Goal: Information Seeking & Learning: Learn about a topic

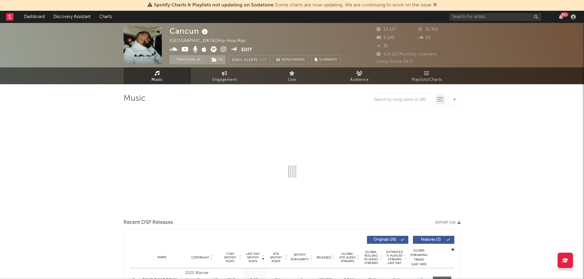
select select "6m"
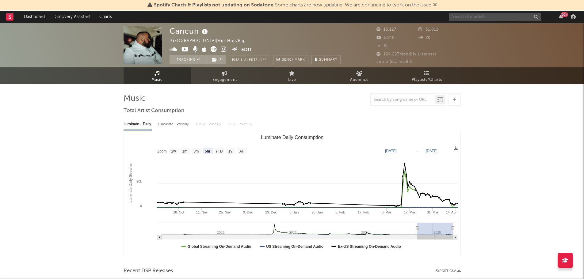
click at [466, 18] on input "text" at bounding box center [495, 17] width 92 height 8
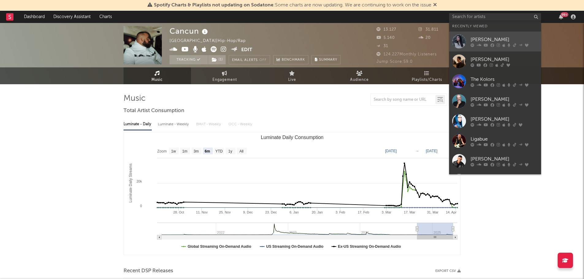
click at [478, 41] on div "[PERSON_NAME]" at bounding box center [503, 39] width 67 height 7
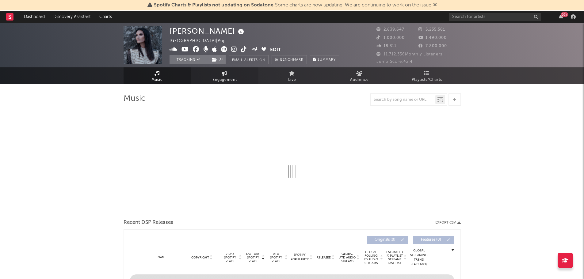
select select "6m"
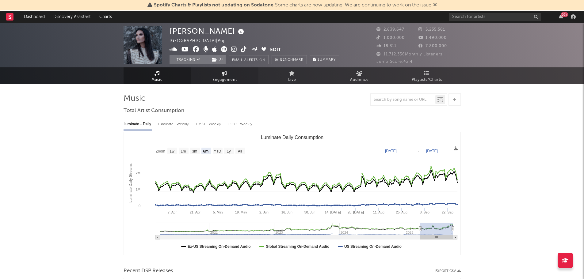
click at [216, 75] on link "Engagement" at bounding box center [224, 75] width 67 height 17
select select "1w"
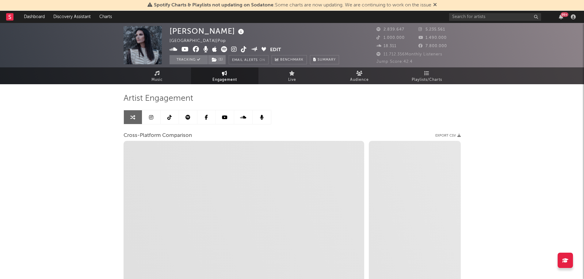
select select "1m"
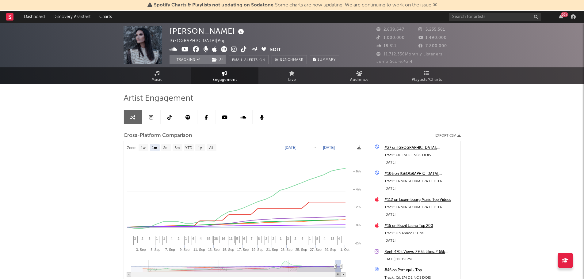
click at [435, 5] on icon at bounding box center [435, 4] width 4 height 5
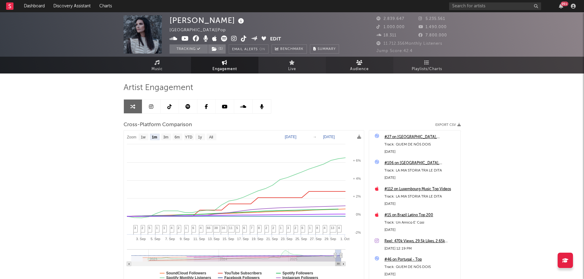
click at [360, 59] on link "Audience" at bounding box center [359, 65] width 67 height 17
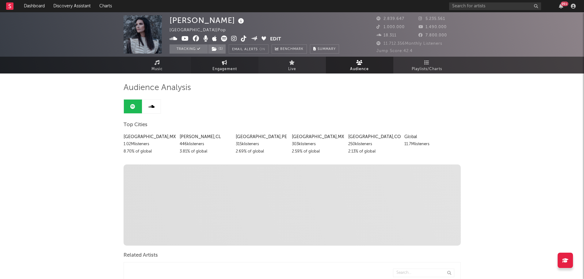
click at [233, 65] on link "Engagement" at bounding box center [224, 65] width 67 height 17
select select "1w"
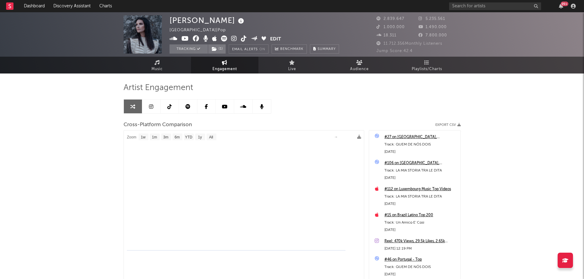
select select "1m"
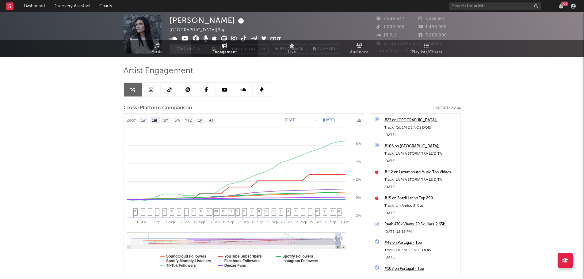
scroll to position [31, 0]
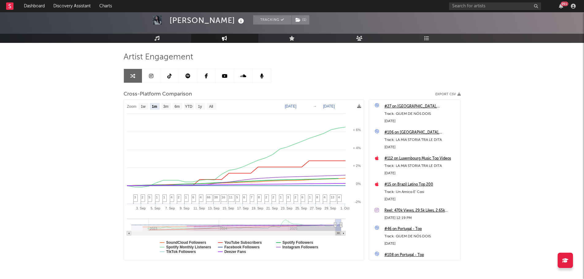
click at [157, 76] on link at bounding box center [151, 76] width 18 height 14
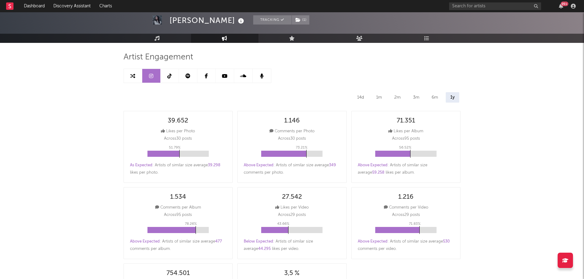
select select "6m"
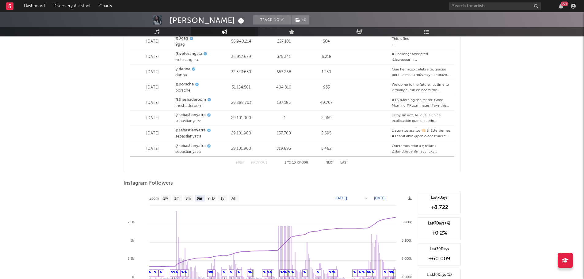
scroll to position [884, 0]
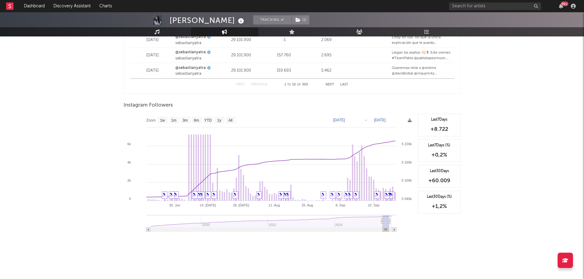
type input "[DATE]"
select select "3m"
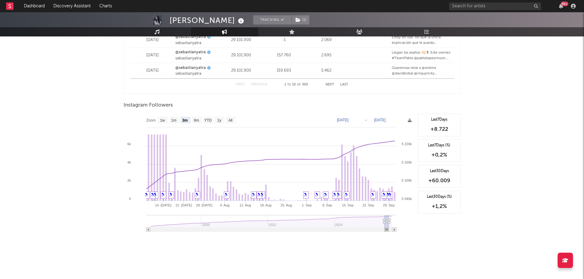
drag, startPoint x: 375, startPoint y: 222, endPoint x: 384, endPoint y: 221, distance: 8.7
click at [384, 221] on icon at bounding box center [384, 221] width 2 height 5
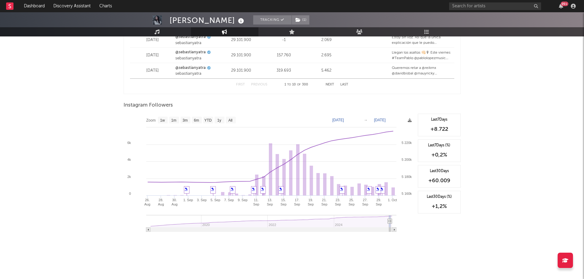
type input "[DATE]"
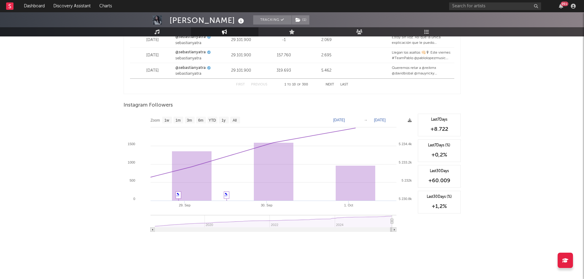
drag, startPoint x: 385, startPoint y: 221, endPoint x: 392, endPoint y: 220, distance: 7.1
click at [392, 220] on icon at bounding box center [391, 221] width 2 height 5
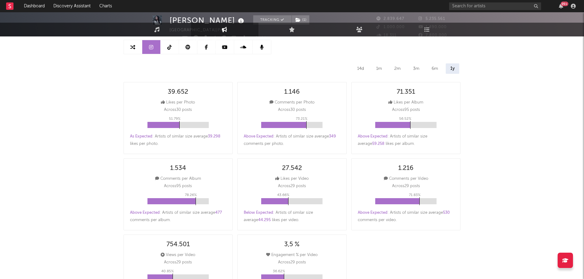
scroll to position [0, 0]
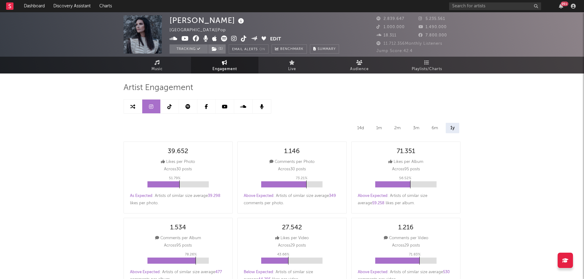
click at [170, 111] on link at bounding box center [170, 107] width 18 height 14
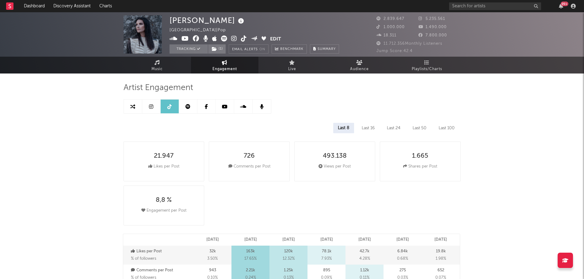
select select "6m"
click at [187, 105] on icon at bounding box center [187, 106] width 5 height 5
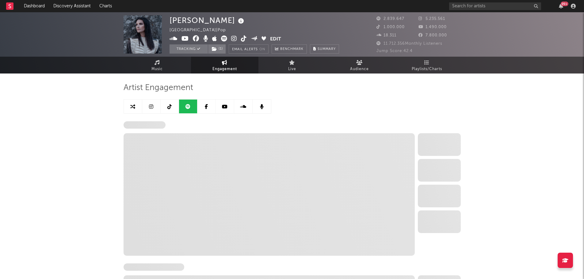
select select "6m"
select select "1w"
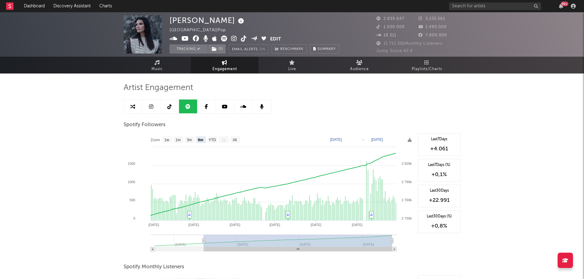
click at [227, 107] on icon at bounding box center [225, 106] width 6 height 5
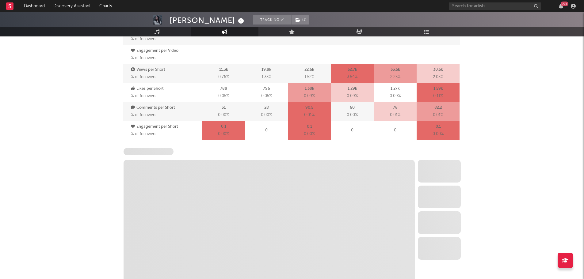
select select "6m"
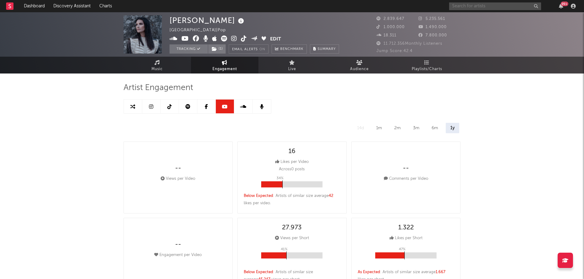
click at [490, 4] on input "text" at bounding box center [495, 6] width 92 height 8
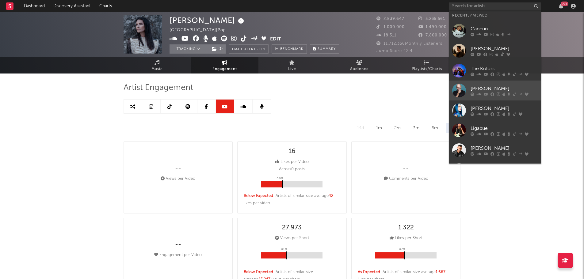
click at [496, 87] on div "[PERSON_NAME]" at bounding box center [503, 88] width 67 height 7
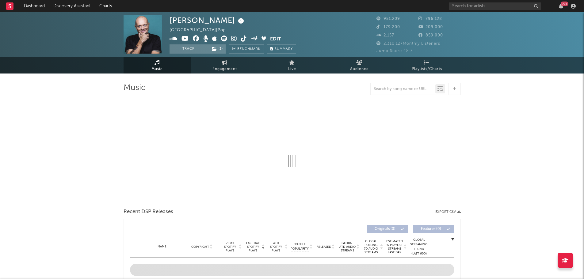
select select "6m"
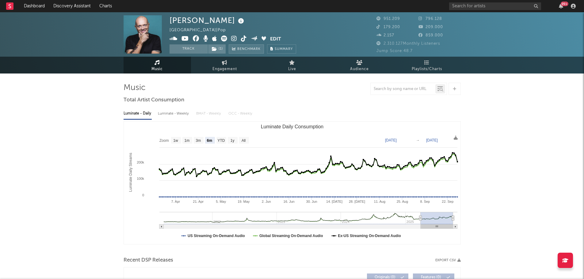
select select "6m"
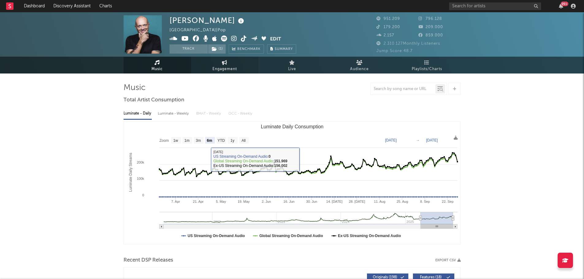
click at [234, 67] on span "Engagement" at bounding box center [224, 69] width 25 height 7
select select "1w"
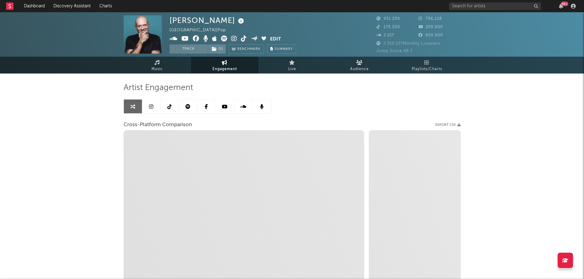
select select "1m"
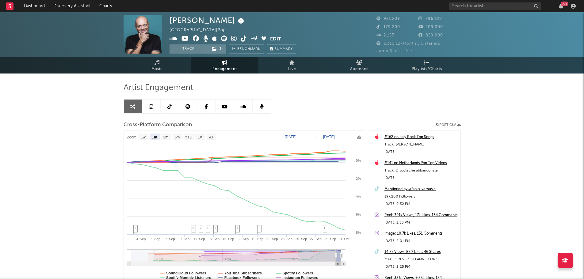
click at [153, 106] on link at bounding box center [151, 107] width 18 height 14
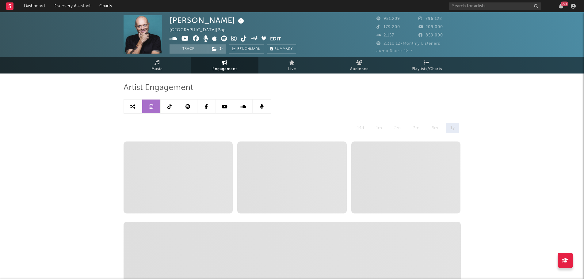
select select "6m"
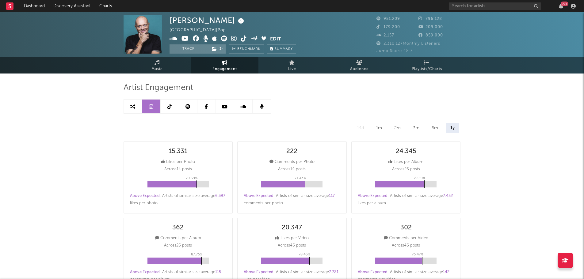
click at [163, 107] on link at bounding box center [170, 107] width 18 height 14
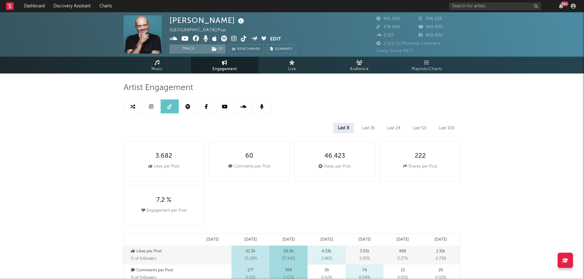
select select "6m"
click at [187, 109] on link at bounding box center [188, 107] width 18 height 14
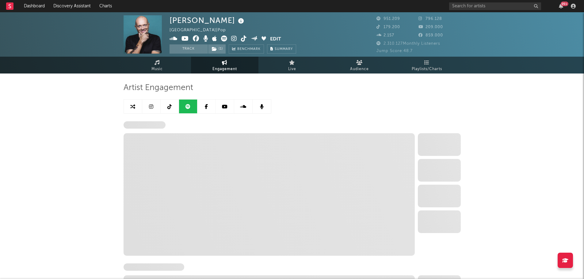
select select "6m"
select select "1w"
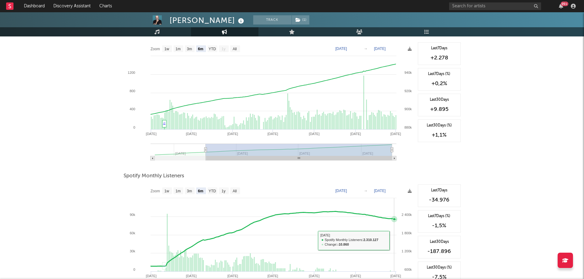
scroll to position [31, 0]
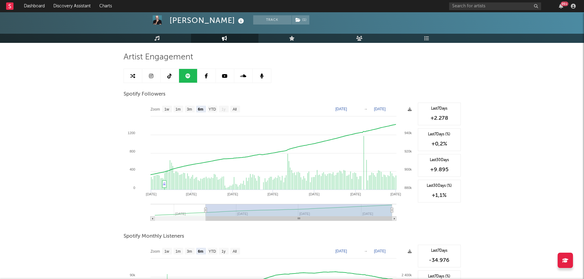
click at [230, 78] on link at bounding box center [225, 76] width 18 height 14
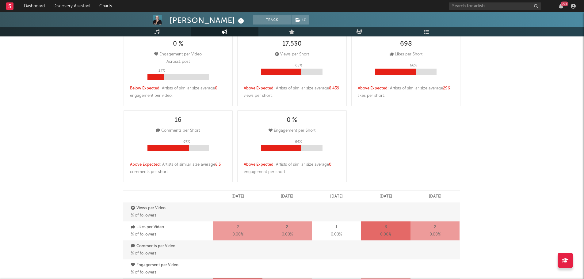
select select "6m"
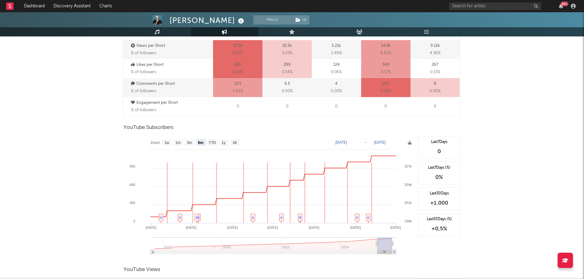
scroll to position [460, 0]
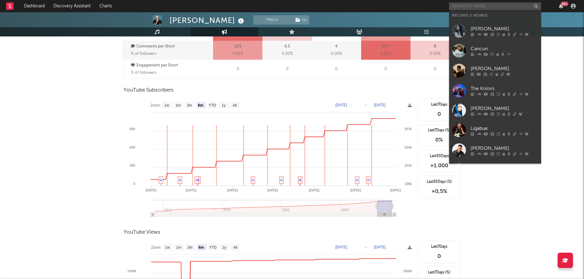
click at [482, 5] on input "text" at bounding box center [495, 6] width 92 height 8
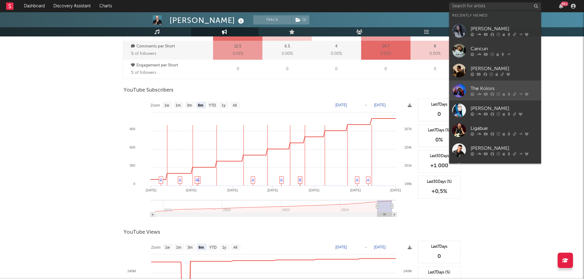
click at [485, 87] on div "The Kolors" at bounding box center [503, 88] width 67 height 7
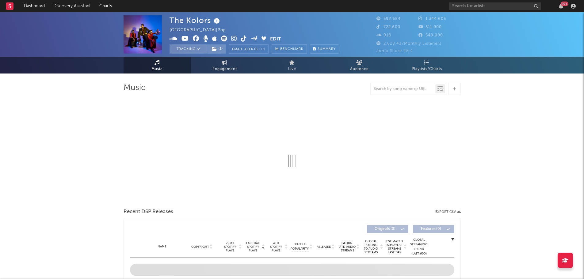
select select "6m"
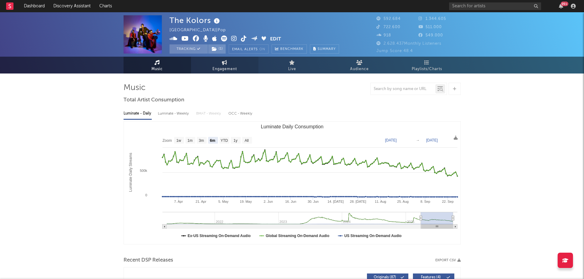
click at [223, 72] on span "Engagement" at bounding box center [224, 69] width 25 height 7
select select "1w"
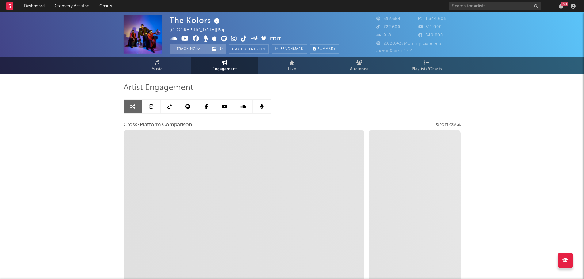
select select "1m"
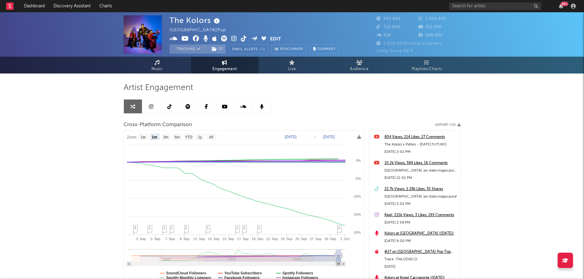
click at [149, 110] on link at bounding box center [151, 107] width 18 height 14
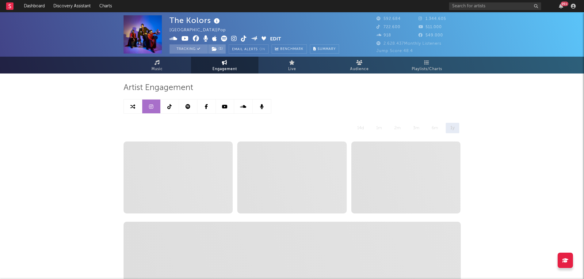
select select "6m"
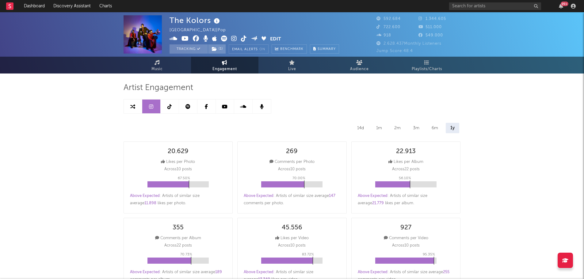
click at [170, 105] on icon at bounding box center [169, 106] width 4 height 5
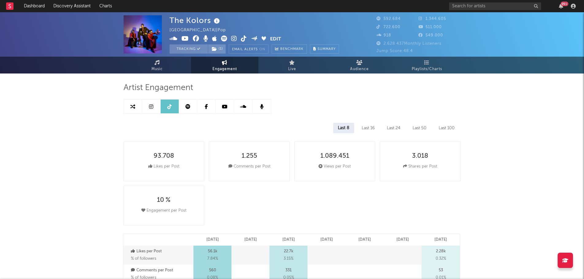
select select "6m"
click at [191, 106] on link at bounding box center [188, 107] width 18 height 14
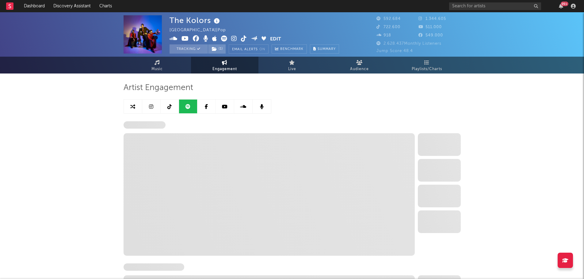
select select "6m"
select select "1w"
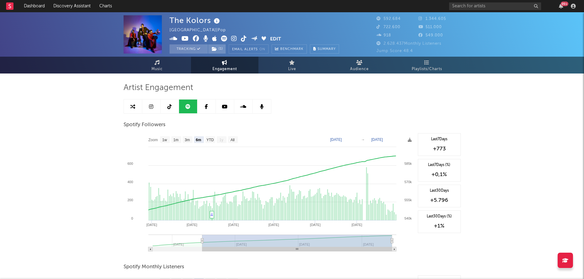
click at [219, 107] on link at bounding box center [225, 107] width 18 height 14
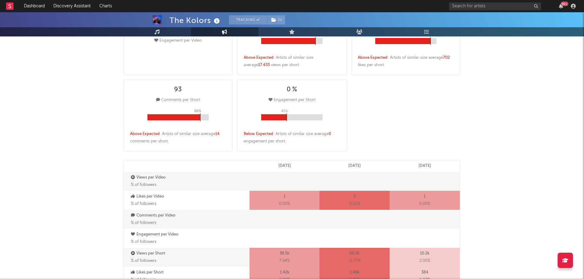
select select "6m"
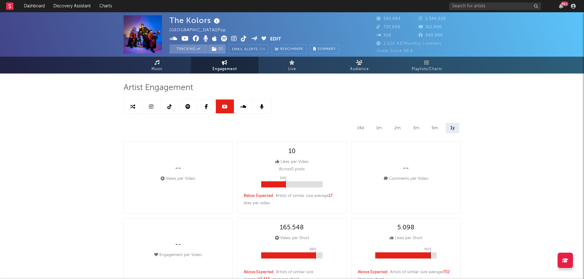
click at [186, 107] on icon at bounding box center [187, 106] width 5 height 5
select select "6m"
select select "1w"
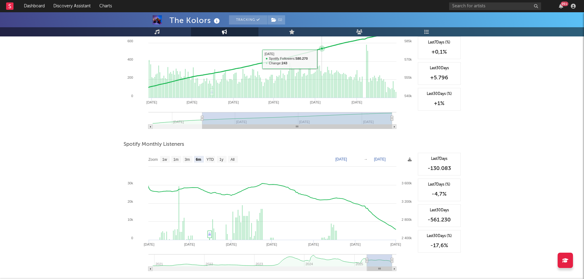
scroll to position [184, 0]
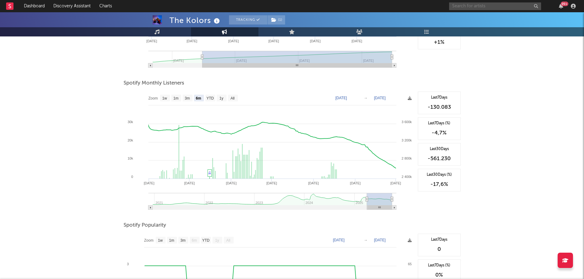
click at [461, 5] on input "text" at bounding box center [495, 6] width 92 height 8
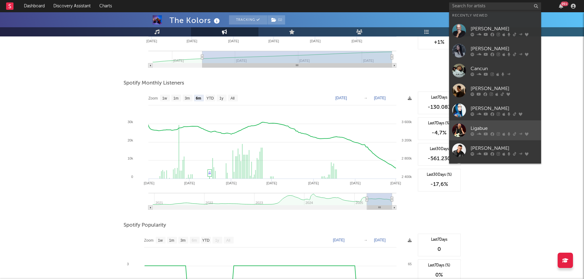
click at [487, 127] on div "Ligabue" at bounding box center [503, 128] width 67 height 7
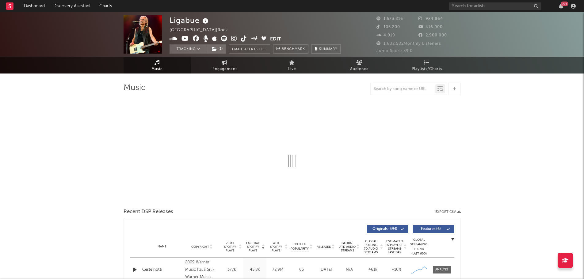
select select "6m"
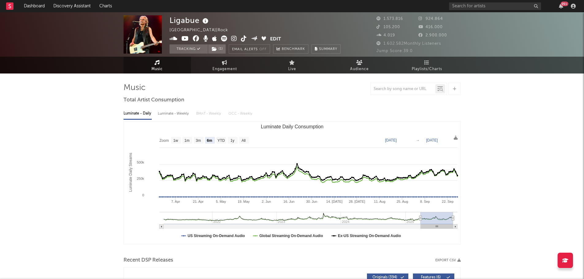
select select "6m"
click at [229, 67] on span "Engagement" at bounding box center [224, 69] width 25 height 7
select select "1w"
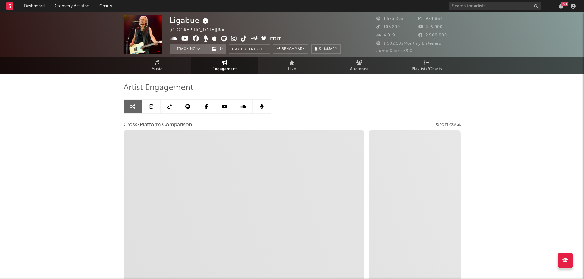
select select "1m"
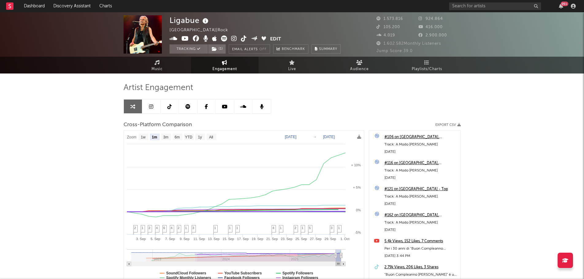
click at [157, 109] on link at bounding box center [151, 107] width 18 height 14
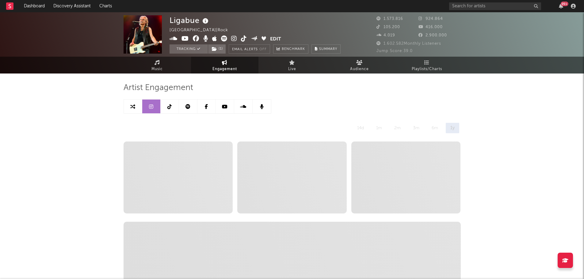
select select "6m"
click at [172, 105] on link at bounding box center [170, 107] width 18 height 14
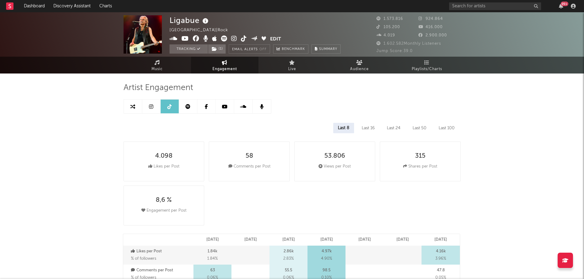
select select "6m"
click at [183, 107] on link at bounding box center [188, 107] width 18 height 14
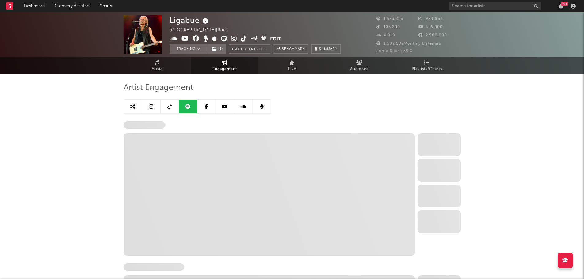
select select "6m"
select select "1w"
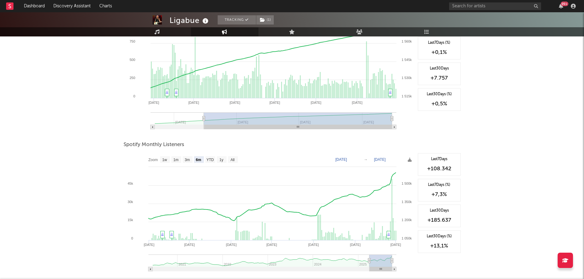
scroll to position [123, 0]
type input "[DATE]"
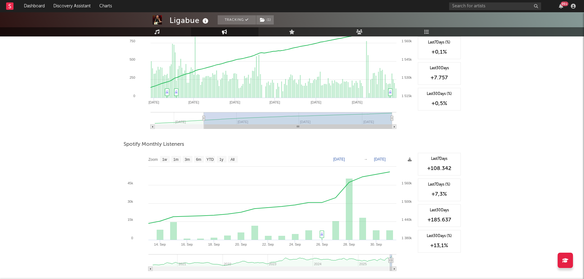
drag, startPoint x: 369, startPoint y: 262, endPoint x: 390, endPoint y: 260, distance: 20.3
click at [390, 260] on icon at bounding box center [389, 260] width 2 height 5
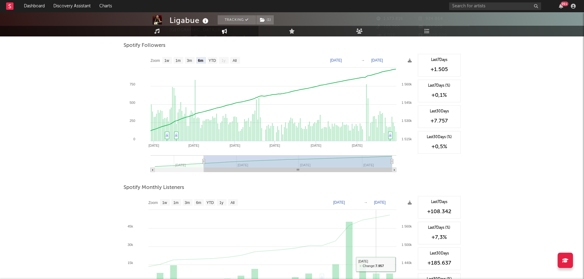
scroll to position [0, 0]
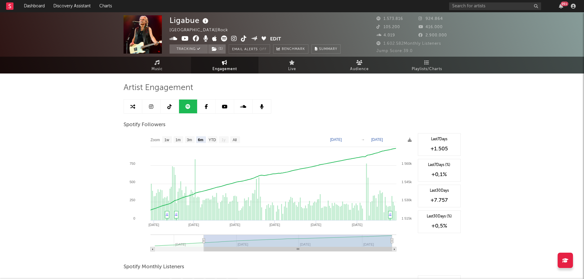
click at [226, 111] on link at bounding box center [225, 107] width 18 height 14
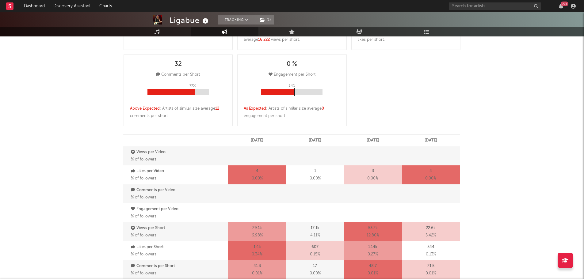
select select "6m"
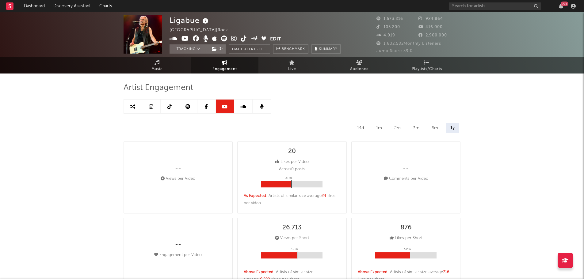
click at [182, 109] on link at bounding box center [188, 107] width 18 height 14
select select "6m"
select select "1w"
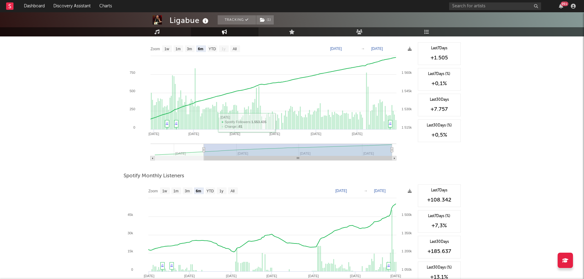
scroll to position [123, 0]
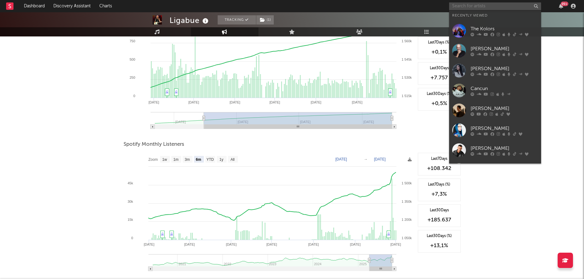
click at [473, 7] on input "text" at bounding box center [495, 6] width 92 height 8
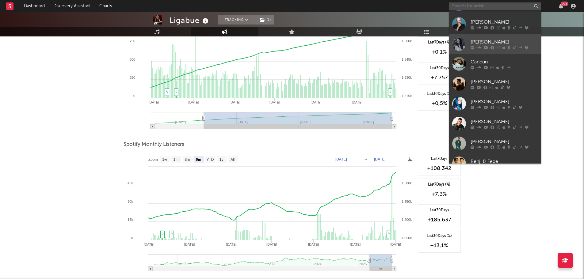
scroll to position [56, 0]
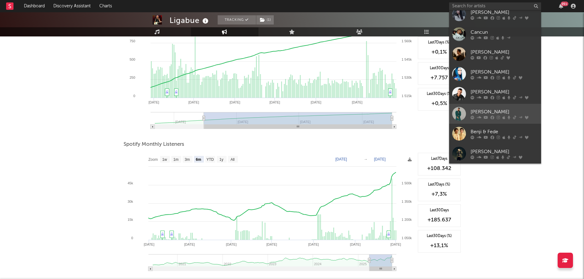
click at [479, 112] on div "[PERSON_NAME]" at bounding box center [503, 111] width 67 height 7
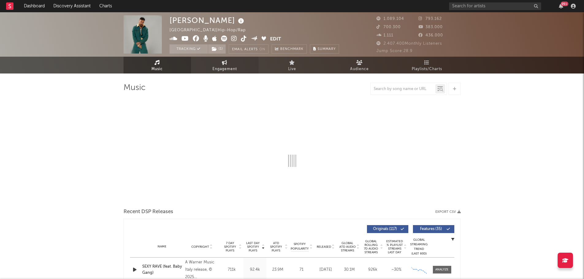
select select "6m"
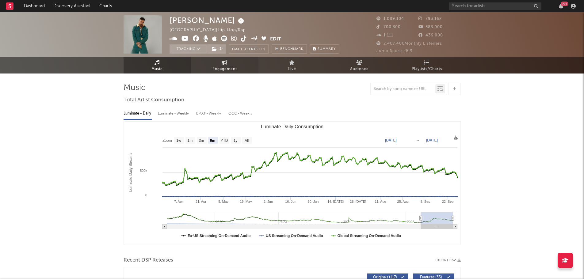
click at [232, 72] on span "Engagement" at bounding box center [224, 69] width 25 height 7
select select "1w"
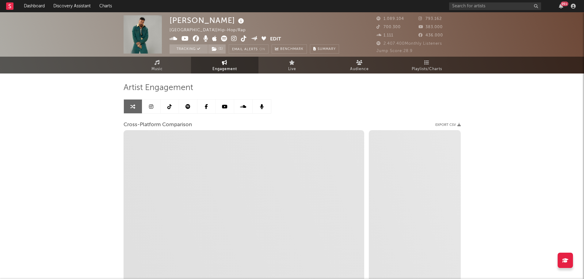
select select "1m"
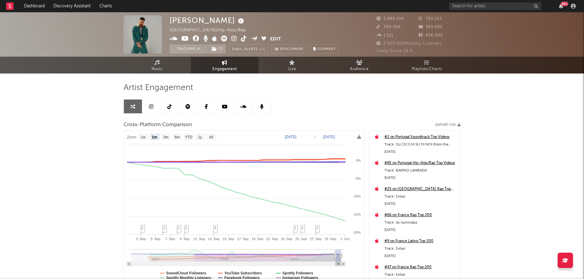
click at [151, 108] on icon at bounding box center [151, 106] width 4 height 5
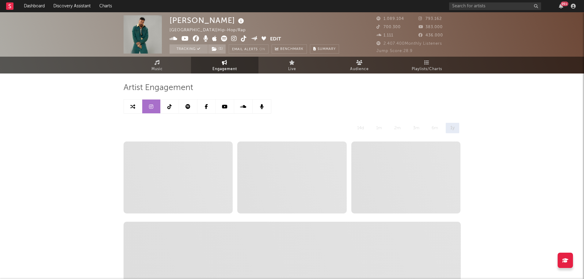
select select "6m"
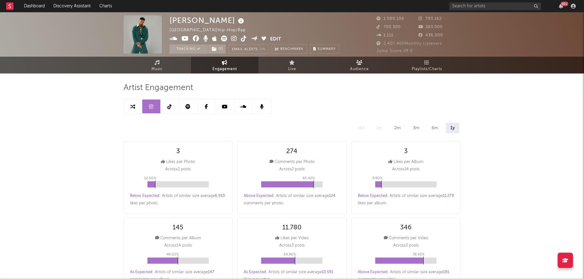
click at [175, 107] on link at bounding box center [170, 107] width 18 height 14
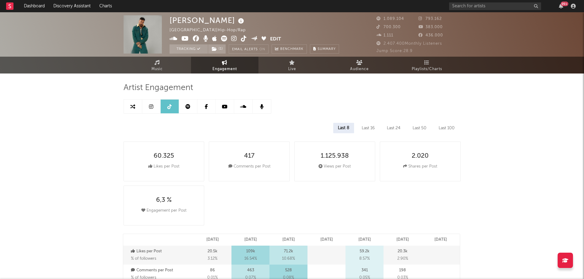
select select "6m"
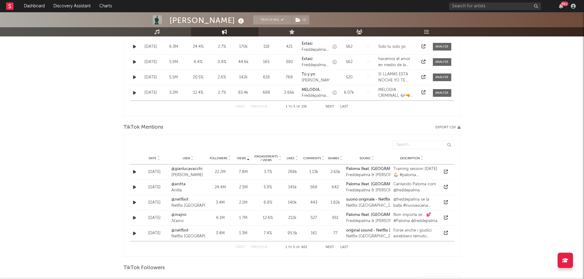
scroll to position [387, 0]
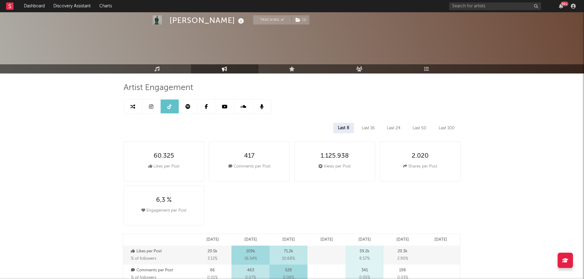
select select "6m"
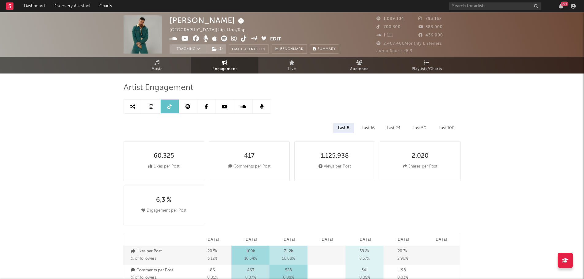
click at [190, 105] on icon at bounding box center [187, 106] width 5 height 5
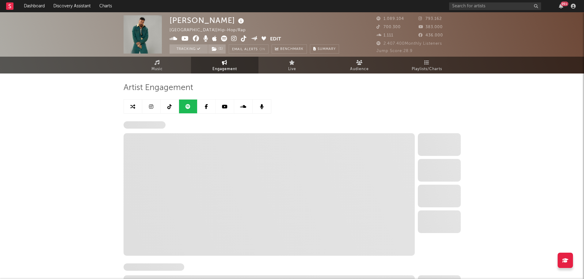
select select "6m"
select select "1w"
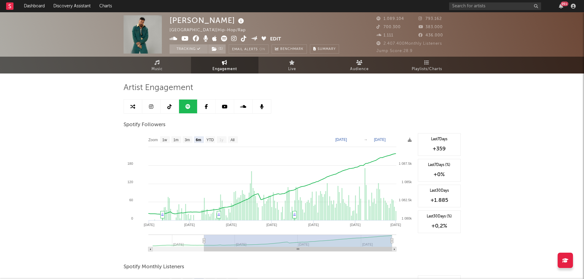
click at [230, 108] on link at bounding box center [225, 107] width 18 height 14
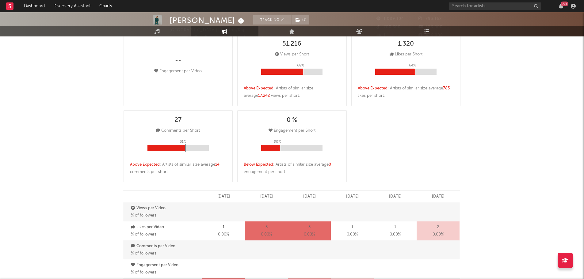
select select "6m"
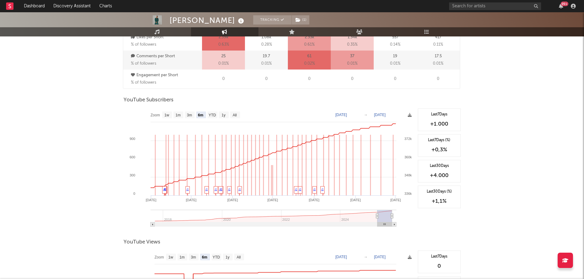
scroll to position [460, 0]
